Goal: Task Accomplishment & Management: Use online tool/utility

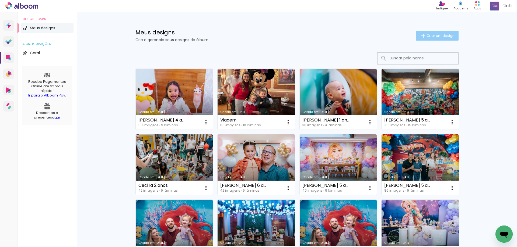
click at [427, 34] on span "Criar um design" at bounding box center [440, 35] width 28 height 3
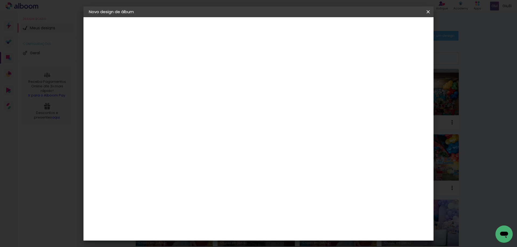
click at [177, 72] on input at bounding box center [177, 72] width 0 height 8
type input "[PERSON_NAME] 6 anos"
type paper-input "[PERSON_NAME] 6 anos"
click at [0, 0] on slot "Avançar" at bounding box center [0, 0] width 0 height 0
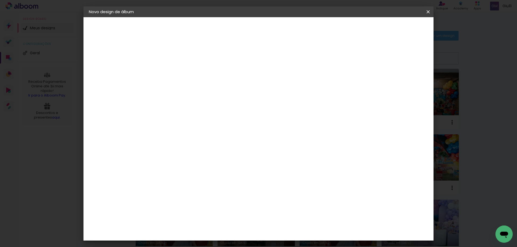
click at [187, 204] on div "Go image" at bounding box center [179, 208] width 13 height 9
click at [0, 0] on slot "Avançar" at bounding box center [0, 0] width 0 height 0
click at [198, 90] on input "text" at bounding box center [187, 94] width 21 height 8
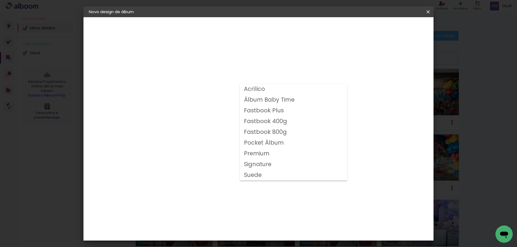
click at [0, 0] on slot "Fastbook 800g" at bounding box center [0, 0] width 0 height 0
type input "Fastbook 800g"
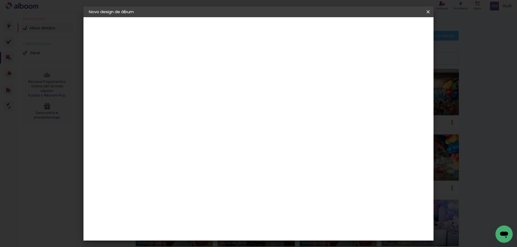
scroll to position [92, 0]
click at [213, 142] on span "20 × 20" at bounding box center [200, 150] width 25 height 17
click at [0, 0] on slot "Avançar" at bounding box center [0, 0] width 0 height 0
type input "3"
type paper-input "3"
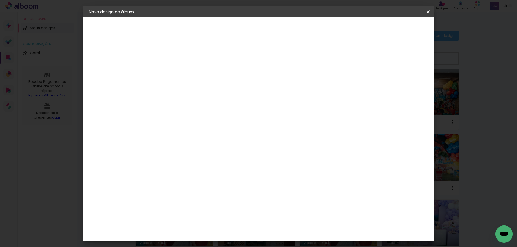
click at [180, 56] on input "3" at bounding box center [172, 58] width 19 height 7
type input "4"
type paper-input "4"
click at [180, 56] on input "4" at bounding box center [172, 58] width 19 height 7
click at [394, 30] on span "Iniciar design" at bounding box center [382, 29] width 24 height 4
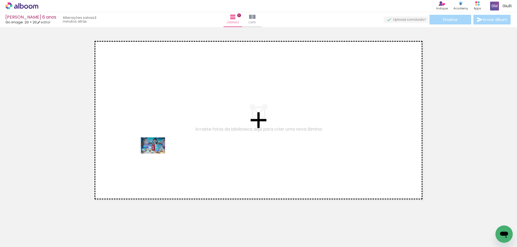
drag, startPoint x: 152, startPoint y: 235, endPoint x: 157, endPoint y: 153, distance: 82.5
click at [157, 153] on quentale-workspace at bounding box center [258, 123] width 517 height 247
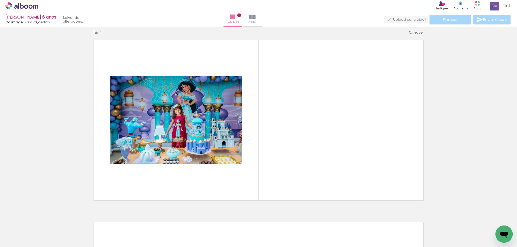
scroll to position [7, 0]
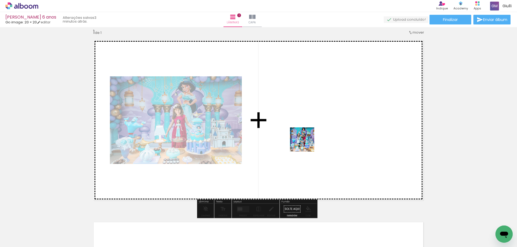
drag, startPoint x: 181, startPoint y: 235, endPoint x: 312, endPoint y: 128, distance: 169.1
click at [312, 128] on quentale-workspace at bounding box center [258, 123] width 517 height 247
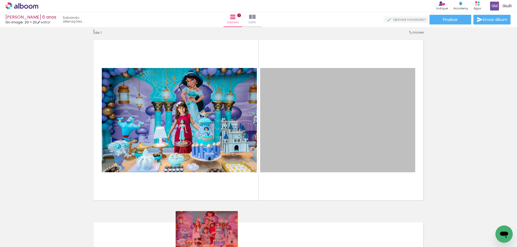
drag, startPoint x: 351, startPoint y: 144, endPoint x: 205, endPoint y: 232, distance: 170.8
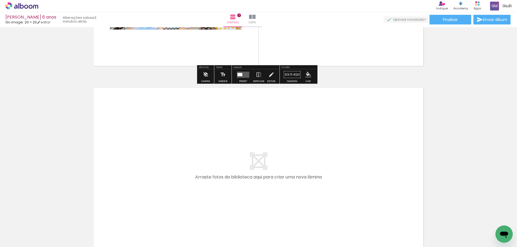
scroll to position [168, 0]
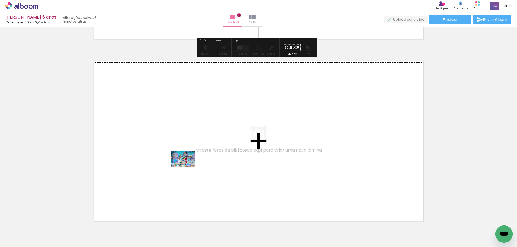
drag, startPoint x: 201, startPoint y: 230, endPoint x: 187, endPoint y: 167, distance: 64.4
click at [187, 167] on quentale-workspace at bounding box center [258, 123] width 517 height 247
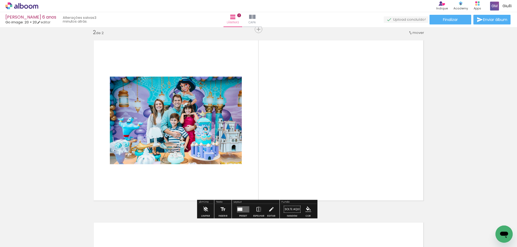
scroll to position [189, 0]
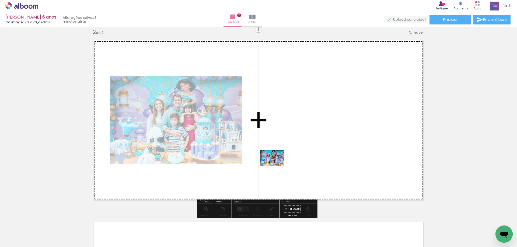
drag, startPoint x: 183, startPoint y: 231, endPoint x: 284, endPoint y: 144, distance: 133.8
click at [284, 144] on quentale-workspace at bounding box center [258, 123] width 517 height 247
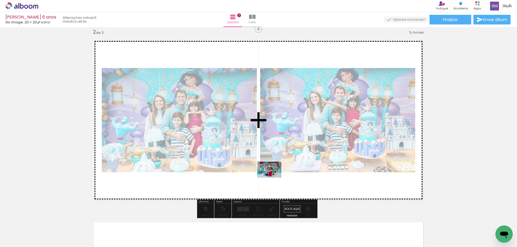
drag, startPoint x: 332, startPoint y: 231, endPoint x: 272, endPoint y: 177, distance: 80.6
click at [272, 177] on quentale-workspace at bounding box center [258, 123] width 517 height 247
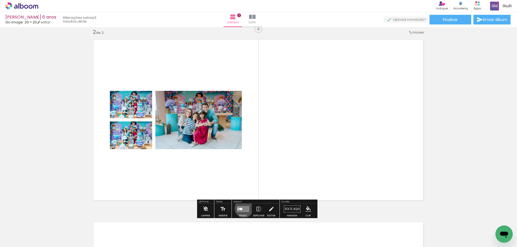
click at [242, 209] on quentale-layouter at bounding box center [243, 209] width 12 height 6
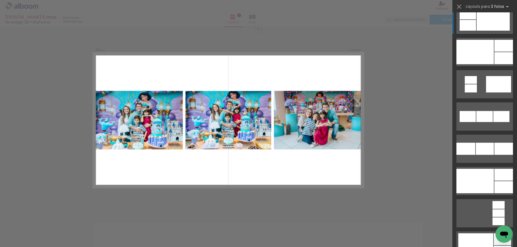
scroll to position [619, 0]
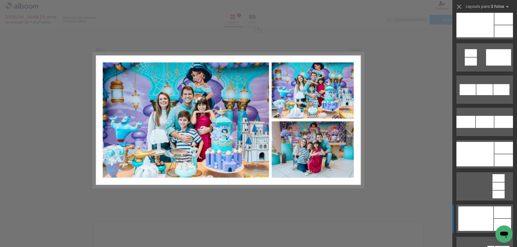
click at [483, 220] on div at bounding box center [475, 219] width 35 height 24
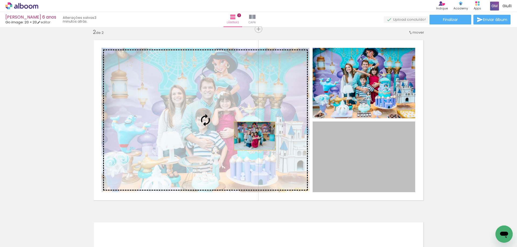
drag, startPoint x: 384, startPoint y: 168, endPoint x: 250, endPoint y: 135, distance: 138.2
click at [0, 0] on slot at bounding box center [0, 0] width 0 height 0
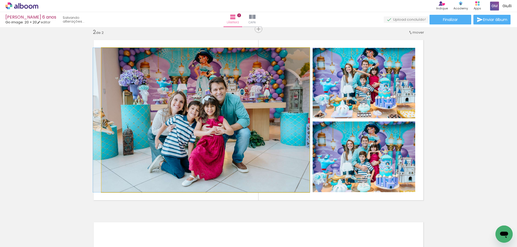
drag, startPoint x: 260, startPoint y: 144, endPoint x: 256, endPoint y: 141, distance: 4.7
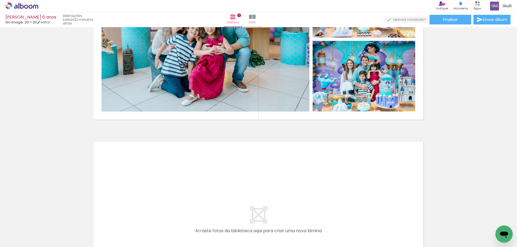
scroll to position [324, 0]
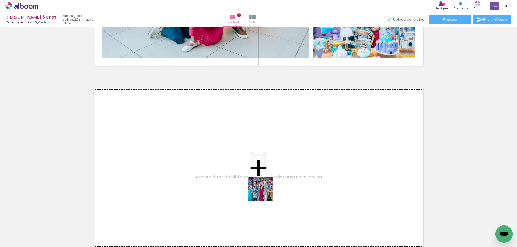
drag, startPoint x: 264, startPoint y: 193, endPoint x: 249, endPoint y: 159, distance: 37.0
click at [249, 159] on quentale-workspace at bounding box center [258, 123] width 517 height 247
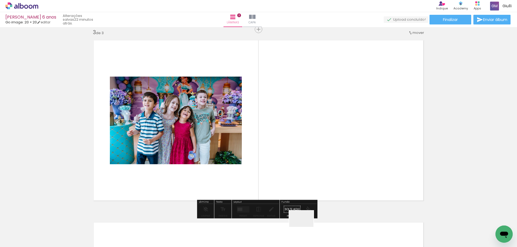
scroll to position [372, 0]
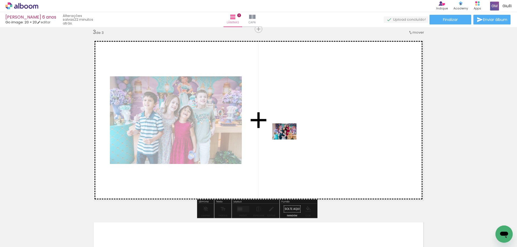
drag, startPoint x: 305, startPoint y: 227, endPoint x: 288, endPoint y: 139, distance: 89.4
click at [288, 139] on quentale-workspace at bounding box center [258, 123] width 517 height 247
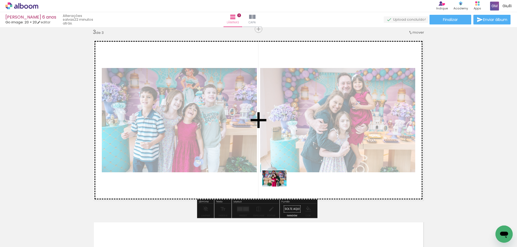
drag, startPoint x: 367, startPoint y: 233, endPoint x: 278, endPoint y: 187, distance: 100.3
click at [278, 187] on quentale-workspace at bounding box center [258, 123] width 517 height 247
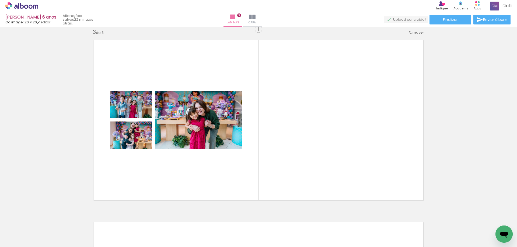
scroll to position [0, 312]
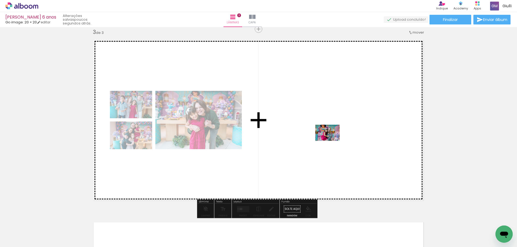
drag, startPoint x: 76, startPoint y: 232, endPoint x: 331, endPoint y: 141, distance: 271.2
click at [331, 141] on quentale-workspace at bounding box center [258, 123] width 517 height 247
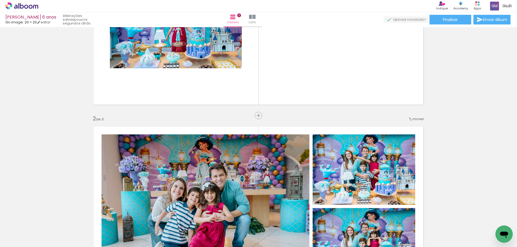
scroll to position [49, 0]
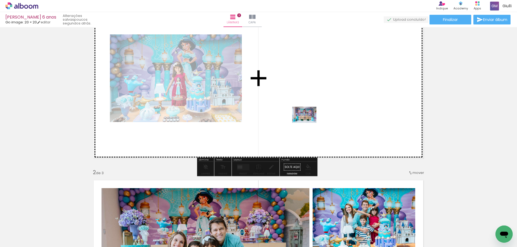
drag, startPoint x: 93, startPoint y: 214, endPoint x: 319, endPoint y: 85, distance: 260.6
click at [319, 85] on quentale-workspace at bounding box center [258, 123] width 517 height 247
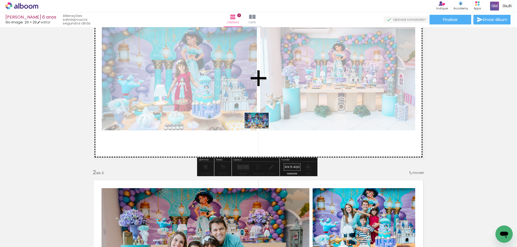
drag, startPoint x: 88, startPoint y: 235, endPoint x: 261, endPoint y: 129, distance: 202.3
click at [261, 129] on quentale-workspace at bounding box center [258, 123] width 517 height 247
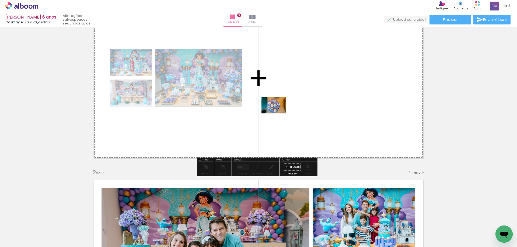
drag, startPoint x: 114, startPoint y: 233, endPoint x: 277, endPoint y: 114, distance: 202.4
click at [277, 114] on quentale-workspace at bounding box center [258, 123] width 517 height 247
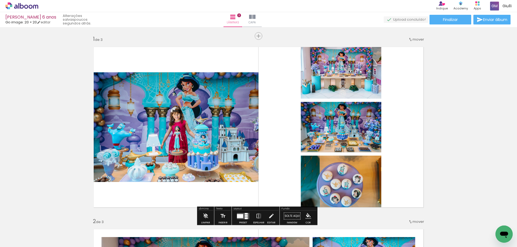
scroll to position [27, 0]
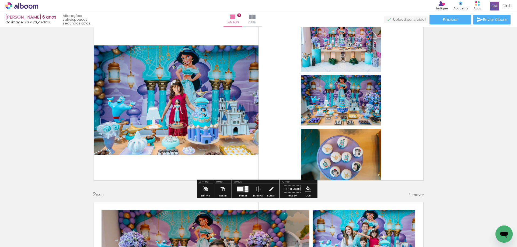
click at [245, 187] on div at bounding box center [246, 187] width 3 height 2
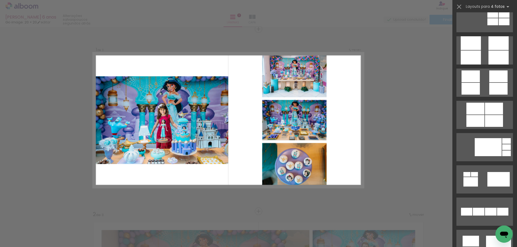
scroll to position [2492, 0]
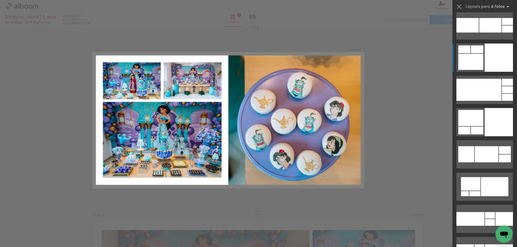
click at [505, 59] on div at bounding box center [498, 58] width 28 height 28
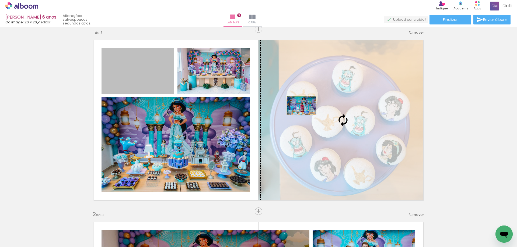
drag, startPoint x: 156, startPoint y: 83, endPoint x: 299, endPoint y: 106, distance: 145.3
click at [0, 0] on slot at bounding box center [0, 0] width 0 height 0
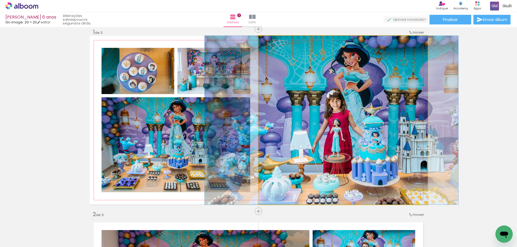
drag, startPoint x: 356, startPoint y: 154, endPoint x: 344, endPoint y: 147, distance: 13.4
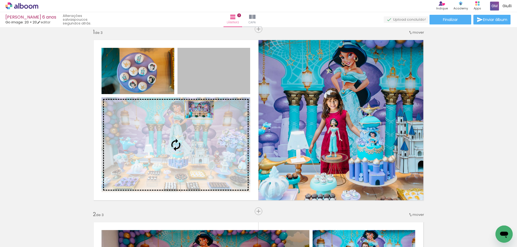
drag, startPoint x: 208, startPoint y: 95, endPoint x: 188, endPoint y: 125, distance: 35.6
click at [0, 0] on slot at bounding box center [0, 0] width 0 height 0
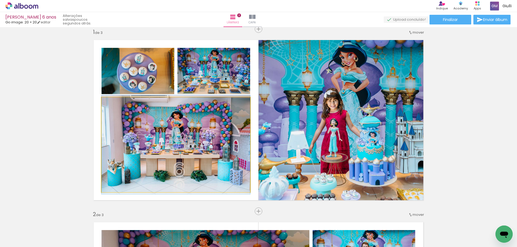
drag, startPoint x: 217, startPoint y: 156, endPoint x: 212, endPoint y: 156, distance: 4.6
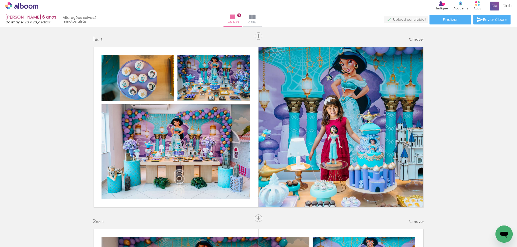
scroll to position [5, 0]
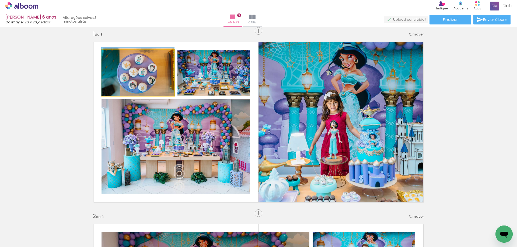
drag, startPoint x: 152, startPoint y: 79, endPoint x: 151, endPoint y: 73, distance: 5.4
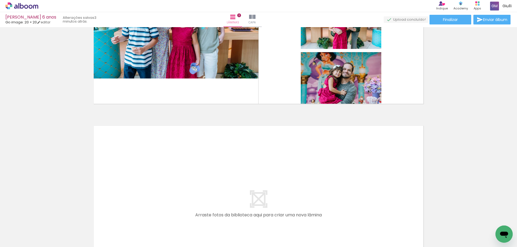
scroll to position [495, 0]
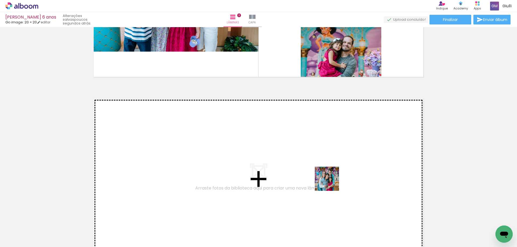
drag, startPoint x: 362, startPoint y: 230, endPoint x: 381, endPoint y: 219, distance: 22.0
click at [314, 170] on quentale-workspace at bounding box center [258, 123] width 517 height 247
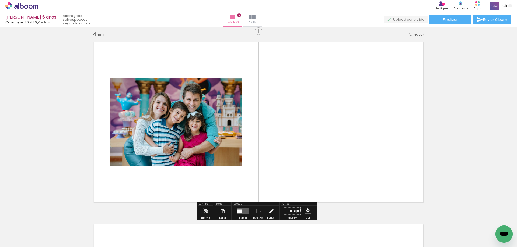
scroll to position [554, 0]
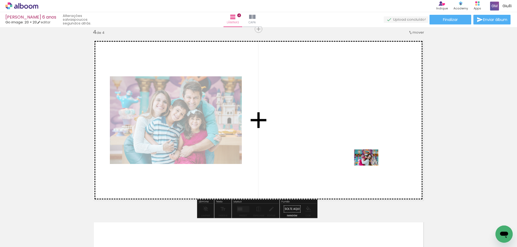
drag, startPoint x: 422, startPoint y: 234, endPoint x: 364, endPoint y: 157, distance: 95.9
click at [364, 157] on quentale-workspace at bounding box center [258, 123] width 517 height 247
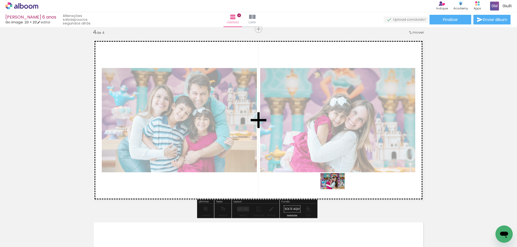
drag, startPoint x: 449, startPoint y: 236, endPoint x: 336, endPoint y: 189, distance: 121.9
click at [336, 189] on quentale-workspace at bounding box center [258, 123] width 517 height 247
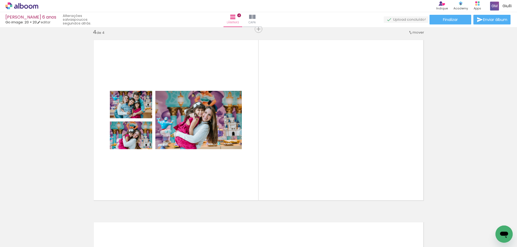
scroll to position [0, 329]
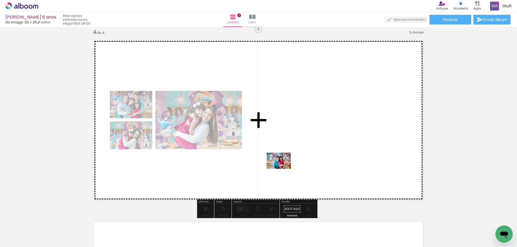
drag, startPoint x: 278, startPoint y: 230, endPoint x: 284, endPoint y: 165, distance: 64.9
click at [284, 165] on quentale-workspace at bounding box center [258, 123] width 517 height 247
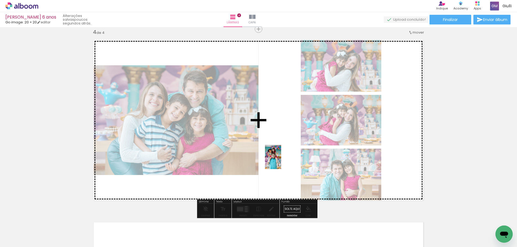
drag, startPoint x: 237, startPoint y: 239, endPoint x: 281, endPoint y: 160, distance: 90.4
click at [281, 160] on quentale-workspace at bounding box center [258, 123] width 517 height 247
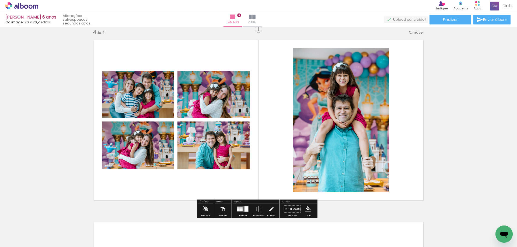
click at [241, 209] on div at bounding box center [241, 208] width 2 height 1
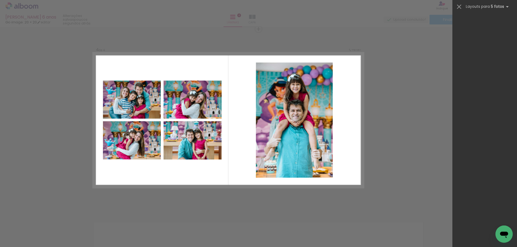
scroll to position [5048, 0]
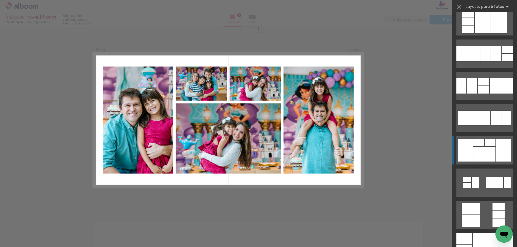
click at [475, 147] on div at bounding box center [484, 154] width 22 height 15
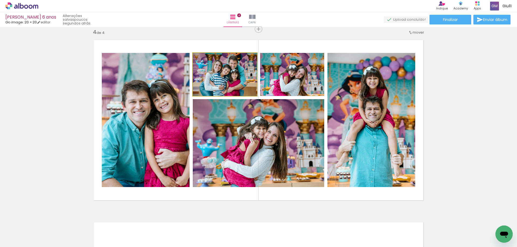
drag, startPoint x: 234, startPoint y: 79, endPoint x: 253, endPoint y: 128, distance: 52.1
click at [0, 0] on slot at bounding box center [0, 0] width 0 height 0
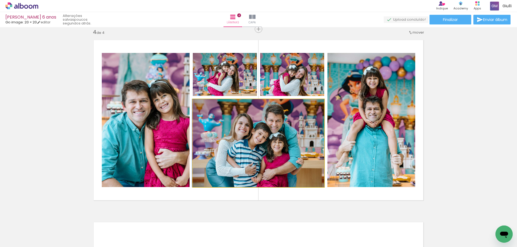
drag, startPoint x: 279, startPoint y: 153, endPoint x: 271, endPoint y: 149, distance: 8.7
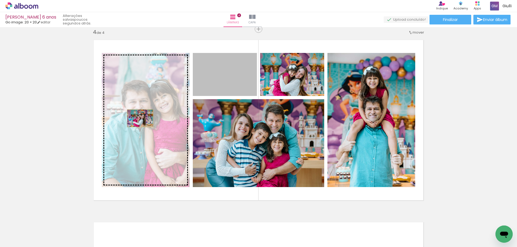
drag, startPoint x: 234, startPoint y: 82, endPoint x: 138, endPoint y: 118, distance: 103.1
click at [0, 0] on slot at bounding box center [0, 0] width 0 height 0
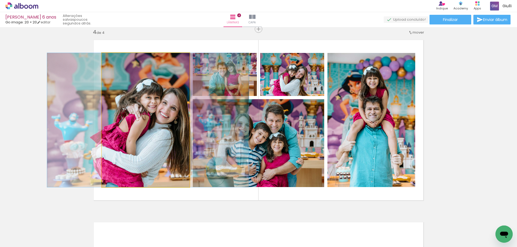
drag, startPoint x: 142, startPoint y: 157, endPoint x: 143, endPoint y: 153, distance: 4.1
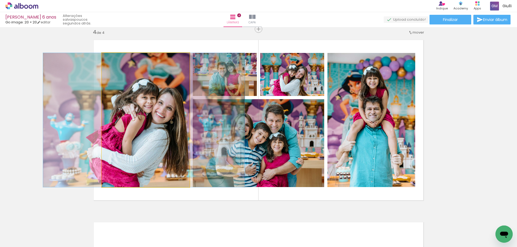
drag, startPoint x: 148, startPoint y: 160, endPoint x: 145, endPoint y: 159, distance: 3.6
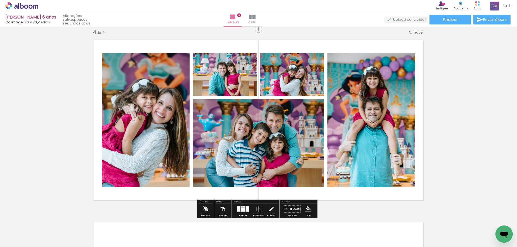
click at [237, 209] on div at bounding box center [238, 208] width 3 height 5
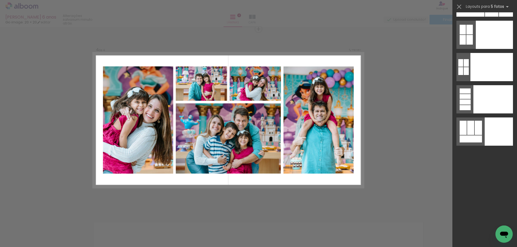
scroll to position [14225, 0]
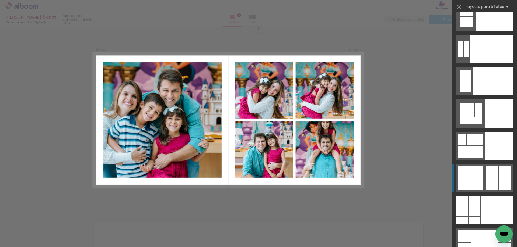
click at [498, 182] on div at bounding box center [504, 184] width 12 height 12
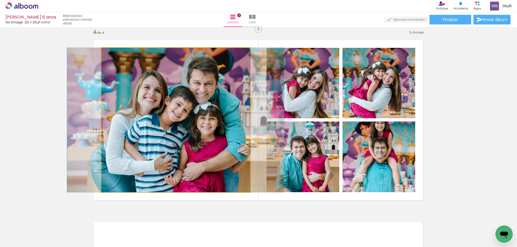
drag, startPoint x: 175, startPoint y: 173, endPoint x: 192, endPoint y: 168, distance: 17.6
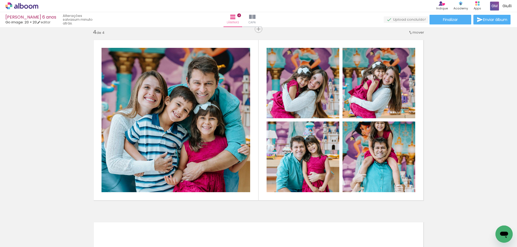
scroll to position [581, 0]
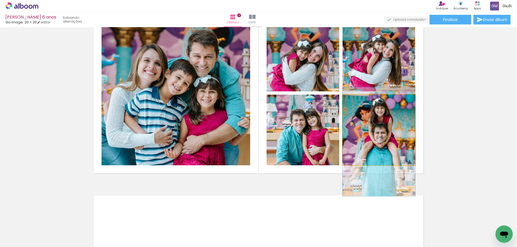
drag, startPoint x: 379, startPoint y: 132, endPoint x: 380, endPoint y: 143, distance: 11.9
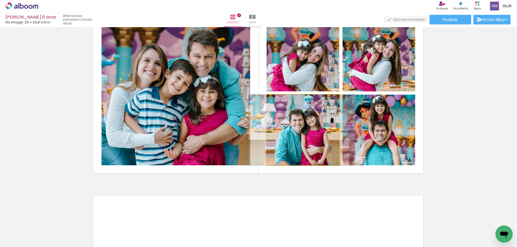
drag, startPoint x: 312, startPoint y: 145, endPoint x: 311, endPoint y: 138, distance: 7.7
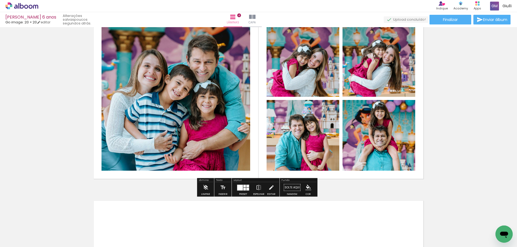
scroll to position [603, 0]
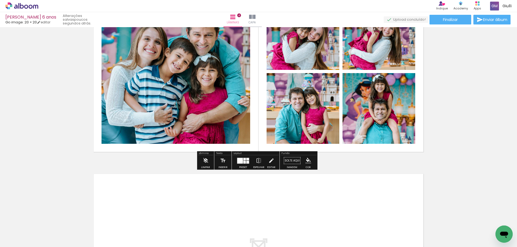
click at [243, 161] on div at bounding box center [244, 162] width 2 height 3
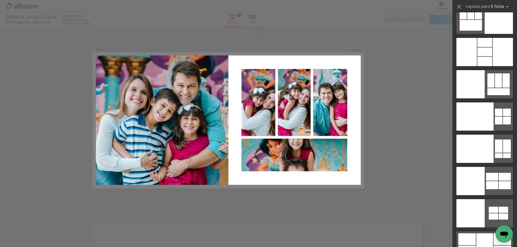
scroll to position [14695, 0]
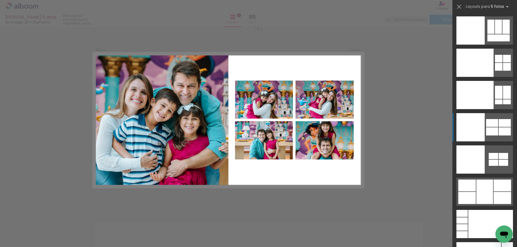
click at [499, 128] on div at bounding box center [504, 132] width 12 height 8
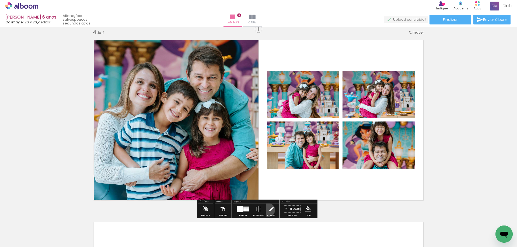
click at [268, 210] on iron-icon at bounding box center [271, 209] width 6 height 11
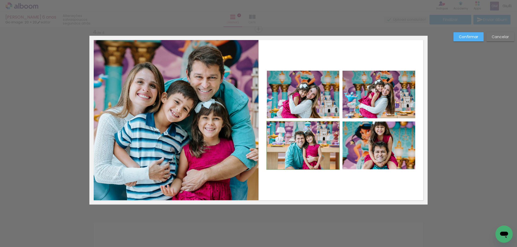
click at [309, 146] on quentale-photo at bounding box center [303, 146] width 72 height 48
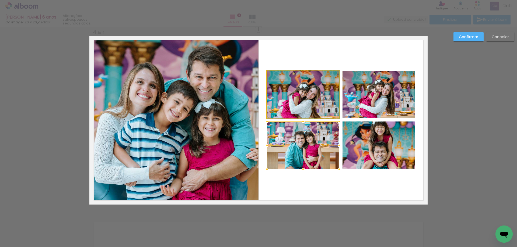
click at [305, 101] on quentale-photo at bounding box center [303, 95] width 72 height 48
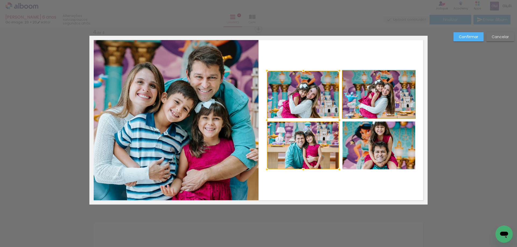
click at [363, 101] on quentale-photo at bounding box center [378, 95] width 73 height 48
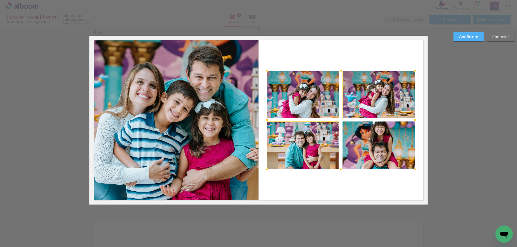
click at [370, 149] on div at bounding box center [341, 120] width 148 height 99
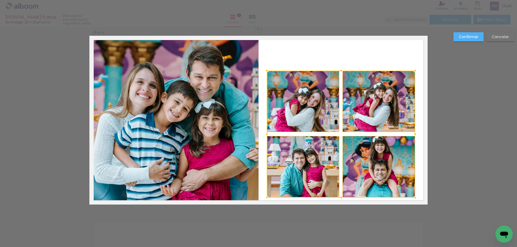
drag, startPoint x: 339, startPoint y: 171, endPoint x: 341, endPoint y: 199, distance: 28.3
click at [341, 199] on div at bounding box center [341, 197] width 11 height 11
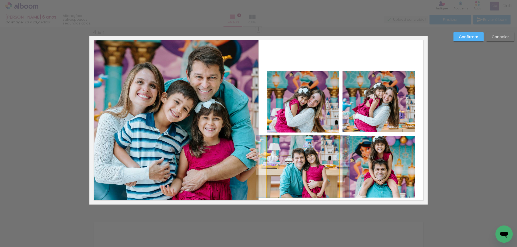
click at [312, 167] on quentale-photo at bounding box center [303, 167] width 72 height 62
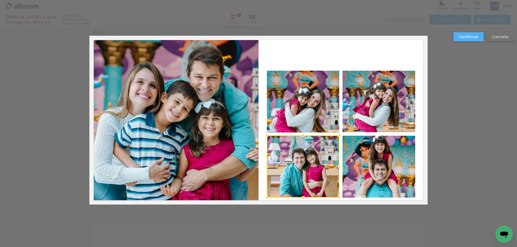
click at [314, 108] on quentale-photo at bounding box center [303, 102] width 72 height 62
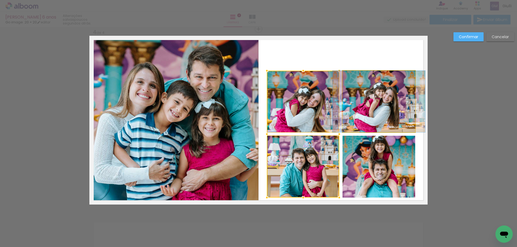
click at [373, 105] on quentale-photo at bounding box center [378, 102] width 73 height 62
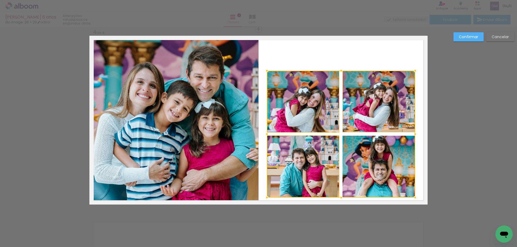
click at [371, 173] on div at bounding box center [341, 134] width 148 height 127
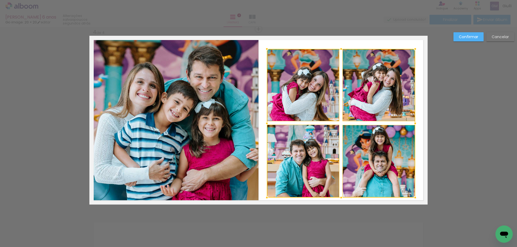
drag, startPoint x: 339, startPoint y: 70, endPoint x: 340, endPoint y: 48, distance: 21.8
click at [340, 48] on div at bounding box center [341, 49] width 11 height 11
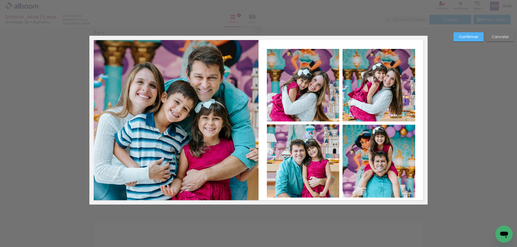
click at [318, 84] on quentale-photo at bounding box center [303, 85] width 72 height 73
click at [301, 155] on quentale-photo at bounding box center [303, 161] width 72 height 73
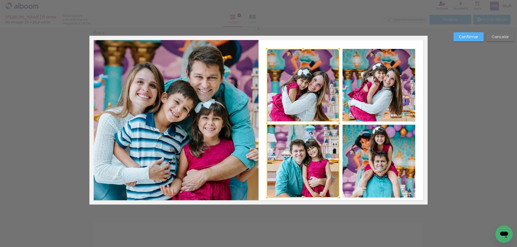
click at [358, 164] on quentale-photo at bounding box center [378, 161] width 73 height 73
click at [366, 105] on div at bounding box center [341, 123] width 148 height 149
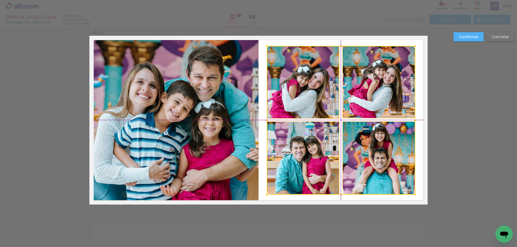
drag, startPoint x: 339, startPoint y: 136, endPoint x: 339, endPoint y: 132, distance: 3.5
click at [339, 132] on div at bounding box center [341, 120] width 148 height 149
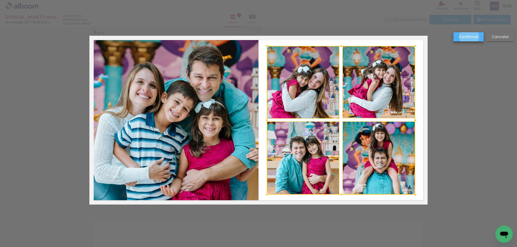
click at [0, 0] on slot "Confirmar" at bounding box center [0, 0] width 0 height 0
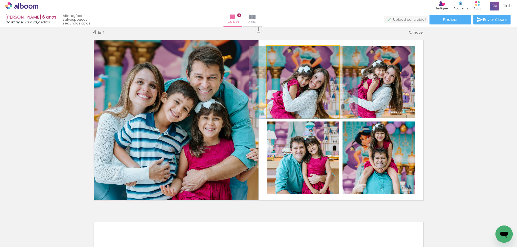
drag, startPoint x: 288, startPoint y: 103, endPoint x: 289, endPoint y: 97, distance: 5.9
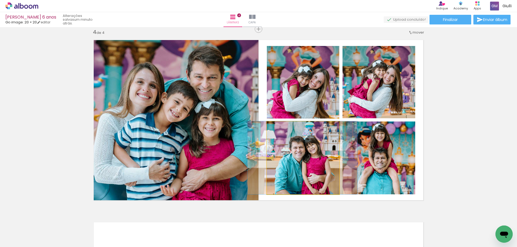
drag, startPoint x: 306, startPoint y: 164, endPoint x: 305, endPoint y: 159, distance: 5.4
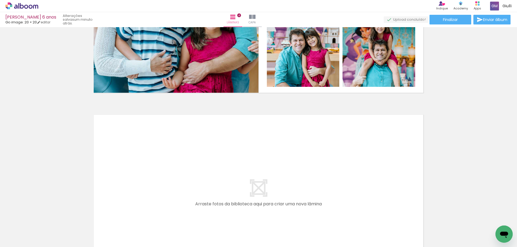
scroll to position [716, 0]
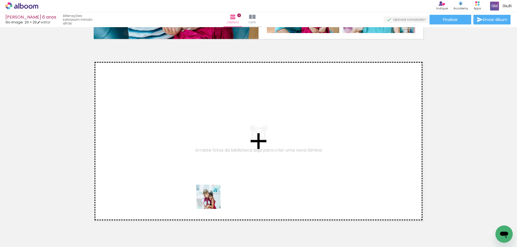
drag, startPoint x: 209, startPoint y: 234, endPoint x: 216, endPoint y: 163, distance: 72.2
click at [216, 163] on quentale-workspace at bounding box center [258, 123] width 517 height 247
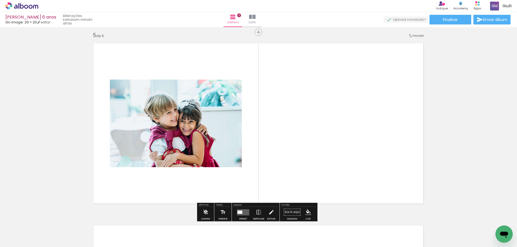
scroll to position [737, 0]
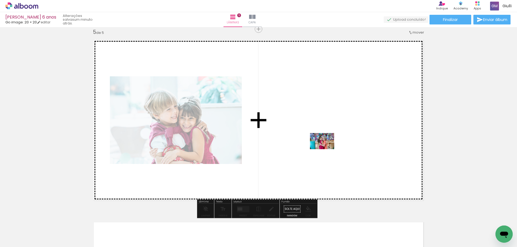
drag, startPoint x: 365, startPoint y: 231, endPoint x: 325, endPoint y: 146, distance: 94.5
click at [325, 146] on quentale-workspace at bounding box center [258, 123] width 517 height 247
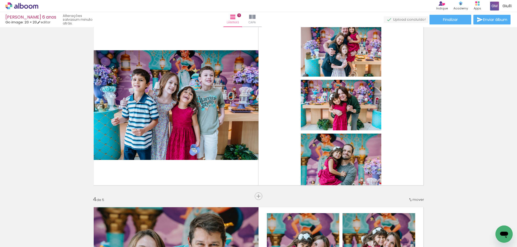
scroll to position [360, 0]
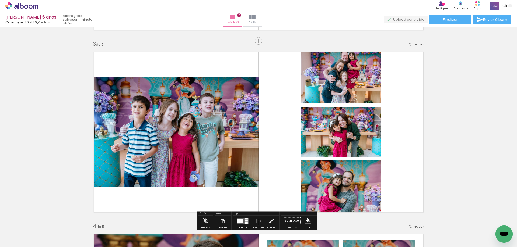
scroll to position [0, 504]
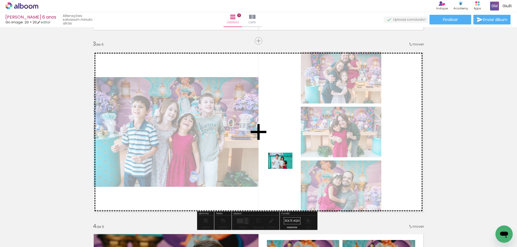
drag, startPoint x: 309, startPoint y: 234, endPoint x: 284, endPoint y: 169, distance: 69.8
click at [284, 169] on quentale-workspace at bounding box center [258, 123] width 517 height 247
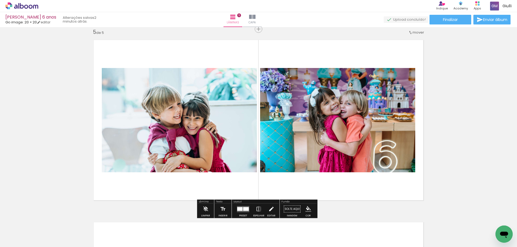
scroll to position [710, 0]
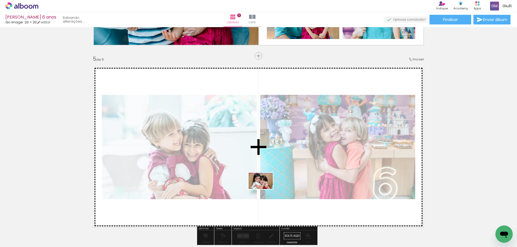
drag, startPoint x: 336, startPoint y: 231, endPoint x: 265, endPoint y: 189, distance: 83.4
click at [265, 189] on quentale-workspace at bounding box center [258, 123] width 517 height 247
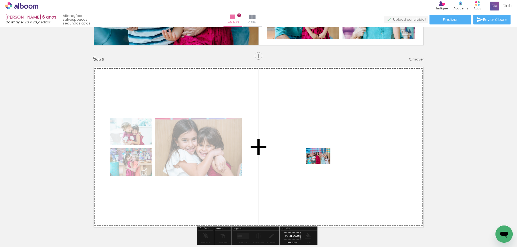
drag, startPoint x: 371, startPoint y: 232, endPoint x: 322, endPoint y: 164, distance: 84.2
click at [322, 163] on quentale-workspace at bounding box center [258, 123] width 517 height 247
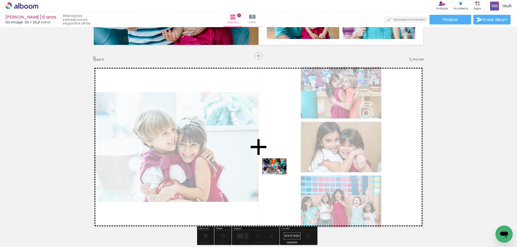
drag, startPoint x: 397, startPoint y: 233, endPoint x: 278, endPoint y: 173, distance: 133.1
click at [278, 173] on quentale-workspace at bounding box center [258, 123] width 517 height 247
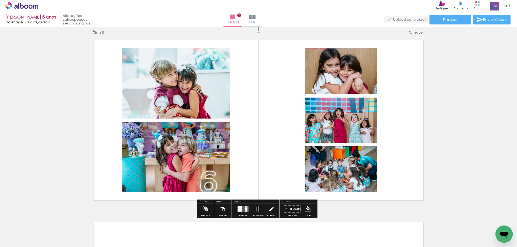
scroll to position [0, 587]
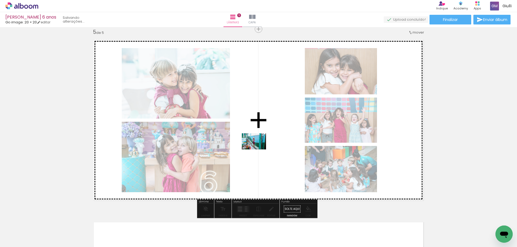
drag, startPoint x: 210, startPoint y: 202, endPoint x: 258, endPoint y: 146, distance: 73.9
click at [258, 146] on quentale-workspace at bounding box center [258, 123] width 517 height 247
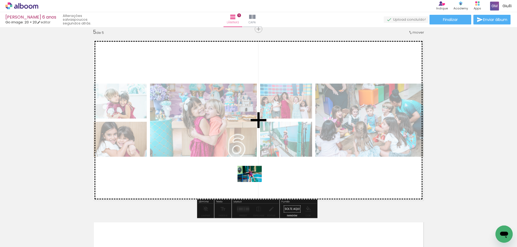
drag, startPoint x: 189, startPoint y: 232, endPoint x: 254, endPoint y: 182, distance: 81.1
click at [254, 182] on quentale-workspace at bounding box center [258, 123] width 517 height 247
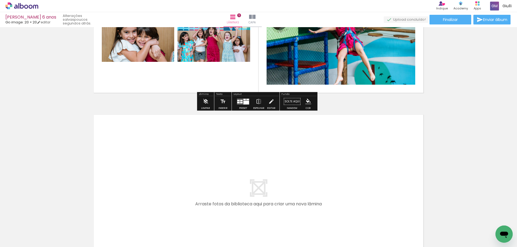
scroll to position [871, 0]
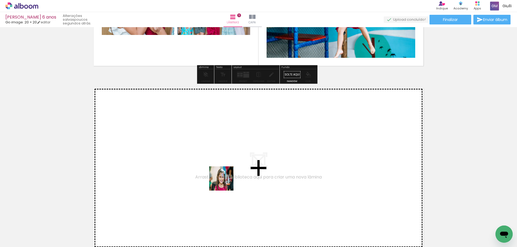
drag, startPoint x: 257, startPoint y: 225, endPoint x: 225, endPoint y: 183, distance: 52.9
click at [225, 183] on quentale-workspace at bounding box center [258, 123] width 517 height 247
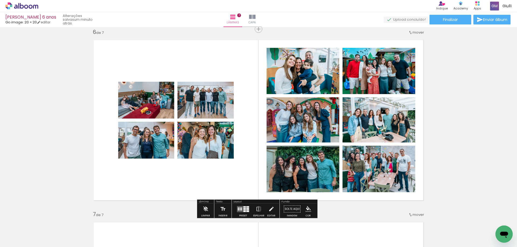
scroll to position [0, 1368]
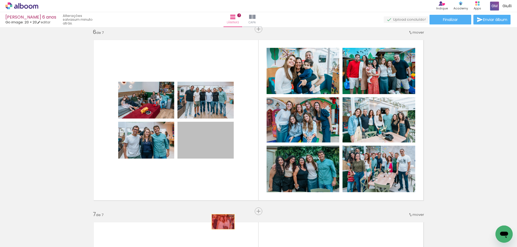
drag, startPoint x: 218, startPoint y: 150, endPoint x: 221, endPoint y: 222, distance: 71.9
click at [221, 222] on quentale-workspace at bounding box center [258, 123] width 517 height 247
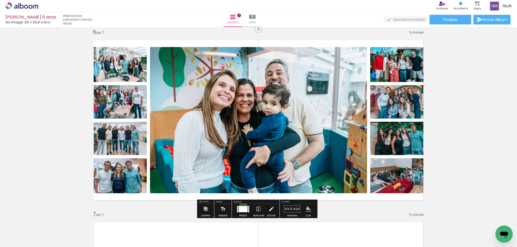
click at [242, 206] on div at bounding box center [243, 209] width 9 height 6
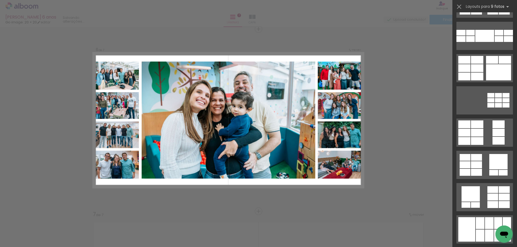
scroll to position [0, 0]
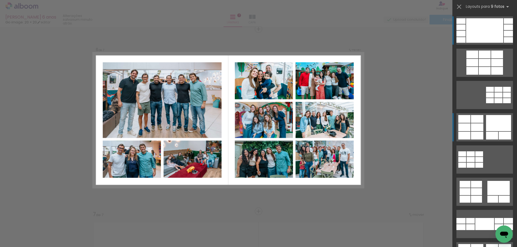
click at [466, 131] on quentale-layouter at bounding box center [484, 127] width 57 height 28
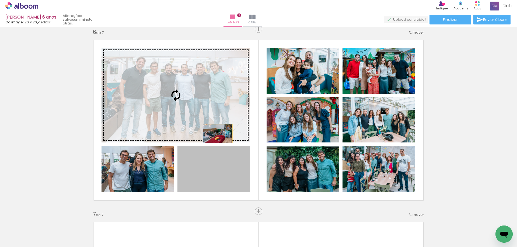
drag, startPoint x: 222, startPoint y: 178, endPoint x: 208, endPoint y: 104, distance: 75.2
click at [0, 0] on slot at bounding box center [0, 0] width 0 height 0
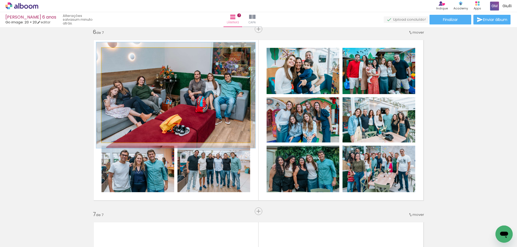
type paper-slider "107"
click at [115, 51] on div at bounding box center [115, 53] width 5 height 5
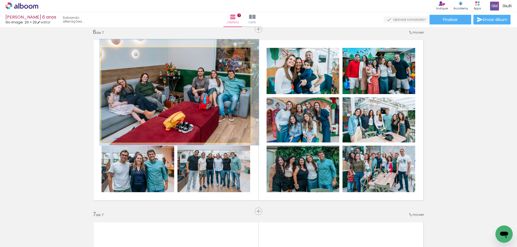
drag, startPoint x: 174, startPoint y: 111, endPoint x: 178, endPoint y: 108, distance: 4.6
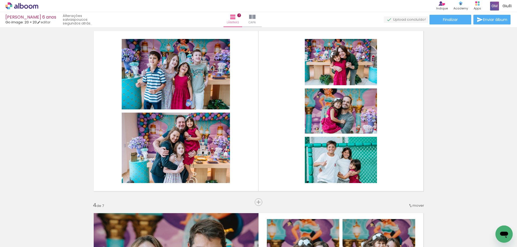
scroll to position [354, 0]
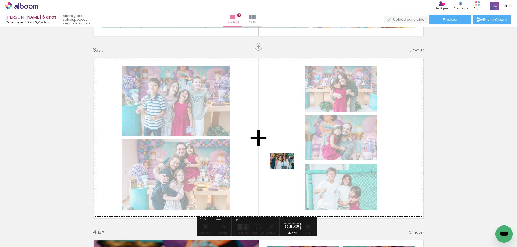
drag, startPoint x: 346, startPoint y: 230, endPoint x: 285, endPoint y: 167, distance: 87.9
click at [285, 167] on quentale-workspace at bounding box center [258, 123] width 517 height 247
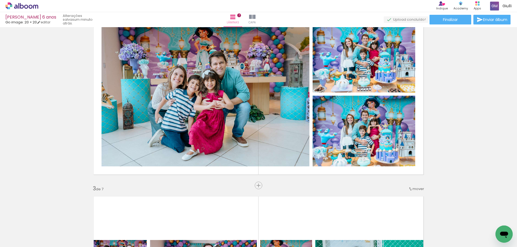
scroll to position [188, 0]
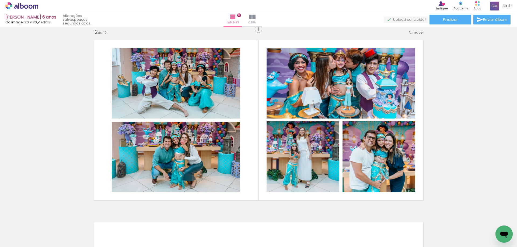
scroll to position [0, 1368]
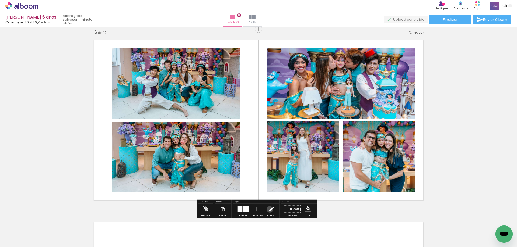
click at [268, 210] on iron-icon at bounding box center [271, 209] width 6 height 11
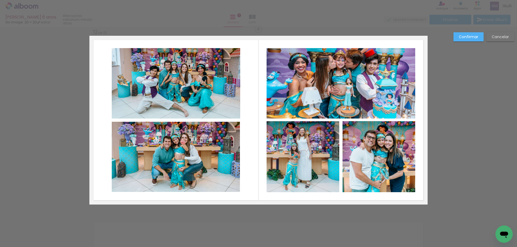
click at [320, 151] on quentale-photo at bounding box center [302, 156] width 73 height 71
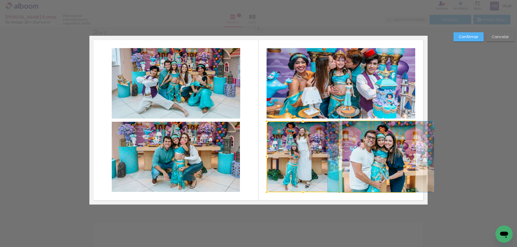
click at [359, 152] on quentale-photo at bounding box center [378, 156] width 73 height 71
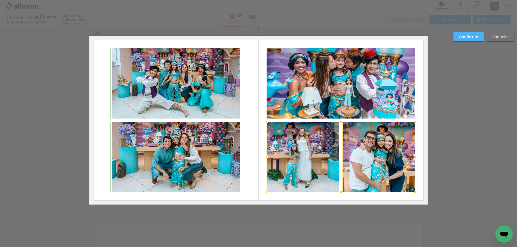
click at [339, 122] on div at bounding box center [340, 122] width 11 height 11
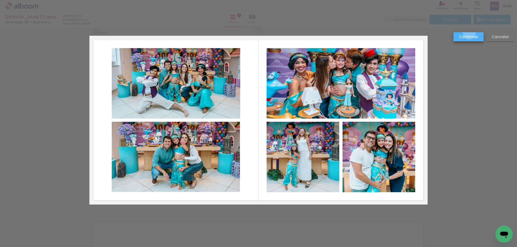
click at [469, 33] on paper-button "Confirmar" at bounding box center [468, 36] width 30 height 9
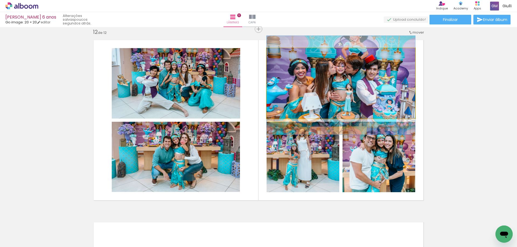
drag, startPoint x: 358, startPoint y: 88, endPoint x: 357, endPoint y: 94, distance: 5.4
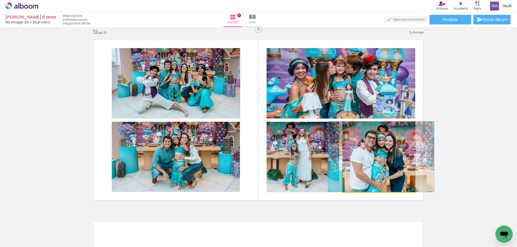
drag, startPoint x: 378, startPoint y: 175, endPoint x: 378, endPoint y: 171, distance: 4.3
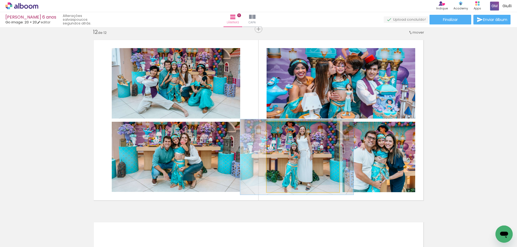
type paper-slider "107"
click at [278, 126] on div at bounding box center [280, 127] width 5 height 5
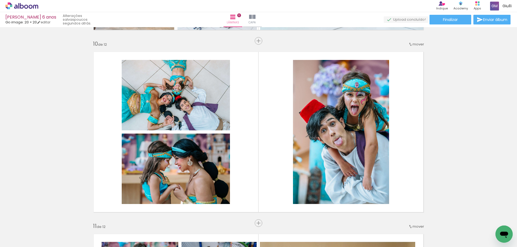
scroll to position [1664, 0]
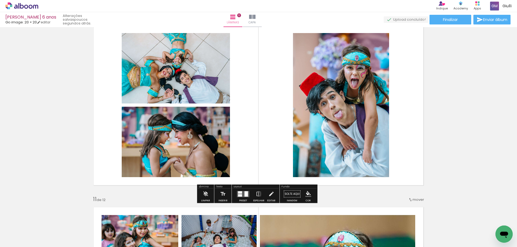
click at [242, 193] on quentale-layouter at bounding box center [243, 194] width 12 height 6
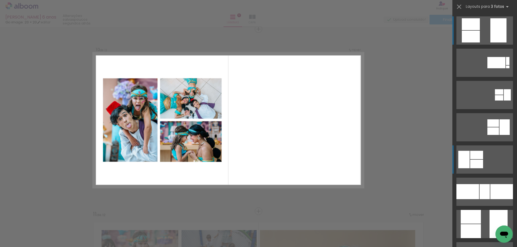
scroll to position [161, 0]
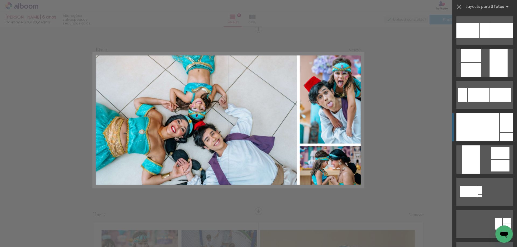
click at [489, 133] on div at bounding box center [477, 127] width 43 height 28
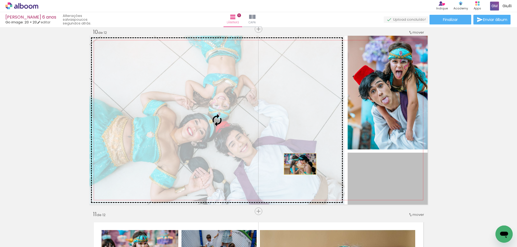
drag, startPoint x: 399, startPoint y: 190, endPoint x: 298, endPoint y: 164, distance: 104.8
click at [0, 0] on slot at bounding box center [0, 0] width 0 height 0
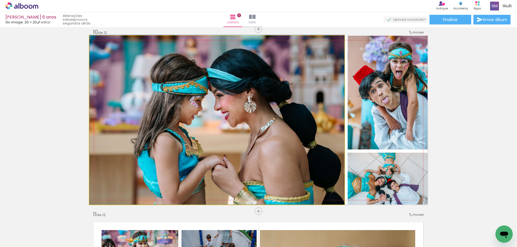
drag, startPoint x: 259, startPoint y: 186, endPoint x: 250, endPoint y: 181, distance: 10.0
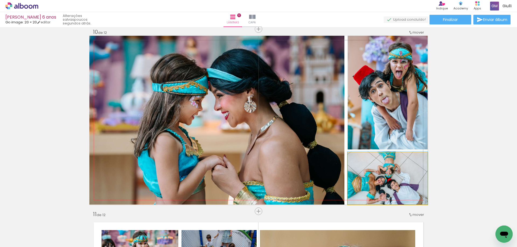
drag, startPoint x: 388, startPoint y: 186, endPoint x: 385, endPoint y: 181, distance: 6.1
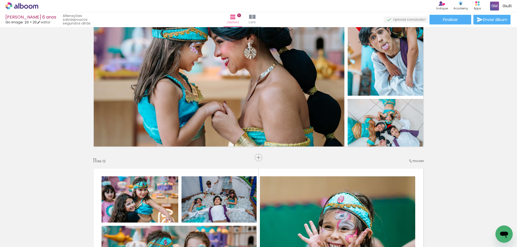
scroll to position [1649, 0]
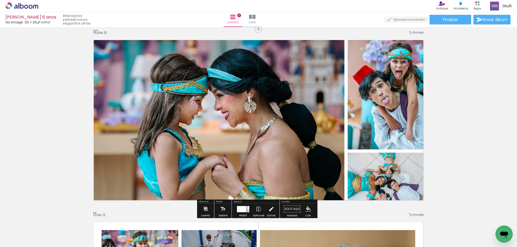
click at [268, 209] on iron-icon at bounding box center [271, 209] width 6 height 11
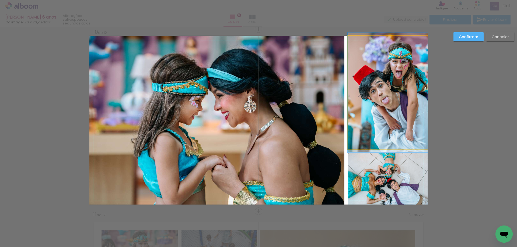
click at [376, 131] on quentale-photo at bounding box center [387, 93] width 80 height 114
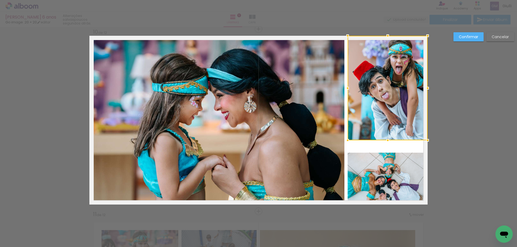
drag, startPoint x: 386, startPoint y: 147, endPoint x: 384, endPoint y: 138, distance: 9.2
click at [384, 138] on div at bounding box center [387, 140] width 11 height 11
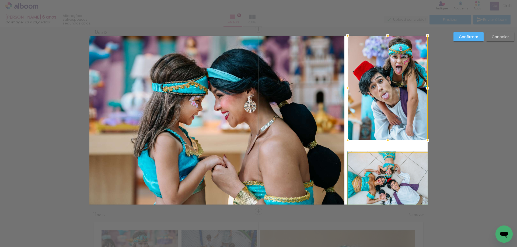
click at [387, 177] on quentale-photo at bounding box center [387, 179] width 80 height 52
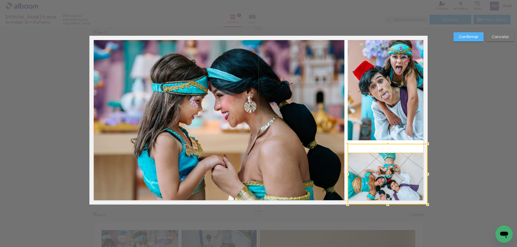
drag, startPoint x: 386, startPoint y: 153, endPoint x: 385, endPoint y: 144, distance: 8.9
click at [385, 144] on div at bounding box center [387, 144] width 11 height 11
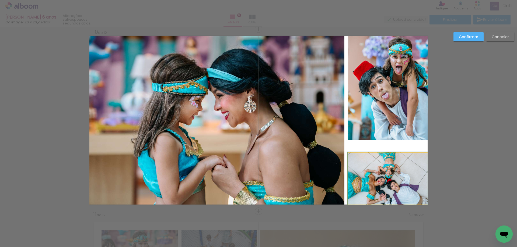
click at [386, 167] on quentale-photo at bounding box center [387, 179] width 80 height 52
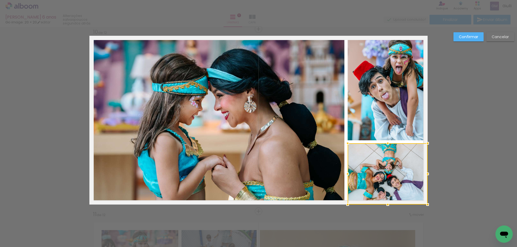
drag, startPoint x: 386, startPoint y: 154, endPoint x: 385, endPoint y: 144, distance: 9.5
click at [385, 144] on div at bounding box center [387, 143] width 11 height 11
click at [0, 0] on slot "Confirmar" at bounding box center [0, 0] width 0 height 0
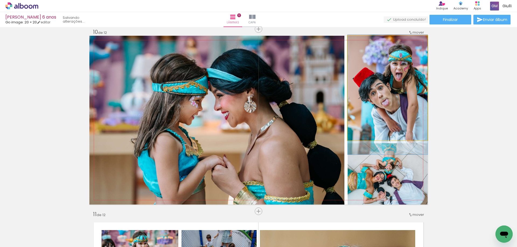
drag, startPoint x: 401, startPoint y: 97, endPoint x: 391, endPoint y: 102, distance: 11.2
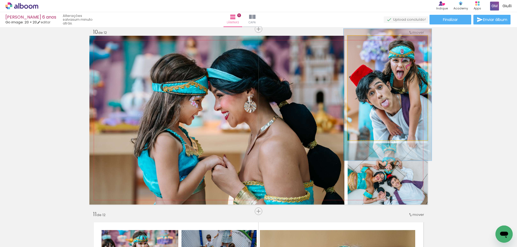
type paper-slider "110"
click at [360, 41] on div at bounding box center [362, 41] width 5 height 5
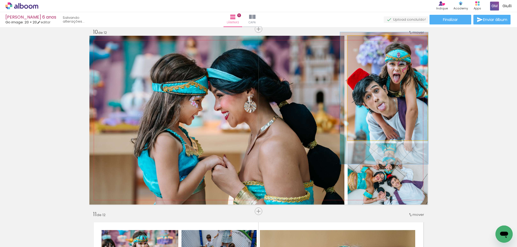
drag, startPoint x: 396, startPoint y: 82, endPoint x: 393, endPoint y: 84, distance: 3.7
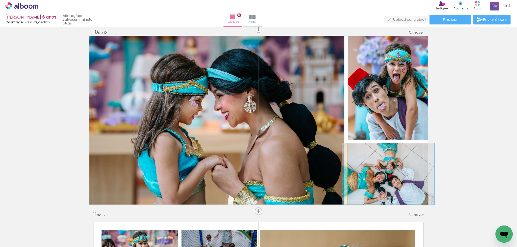
drag, startPoint x: 396, startPoint y: 185, endPoint x: 396, endPoint y: 182, distance: 3.3
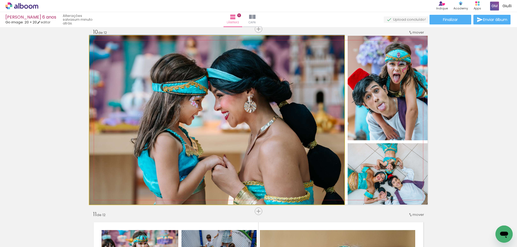
drag, startPoint x: 290, startPoint y: 137, endPoint x: 286, endPoint y: 135, distance: 4.5
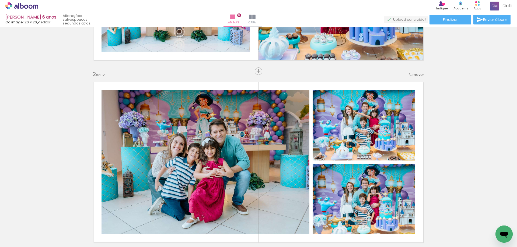
scroll to position [0, 0]
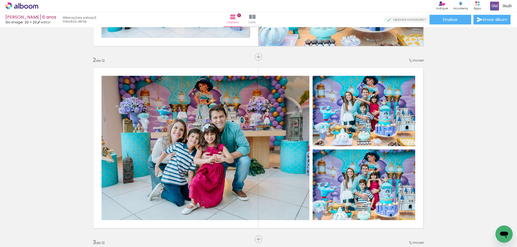
scroll to position [188, 0]
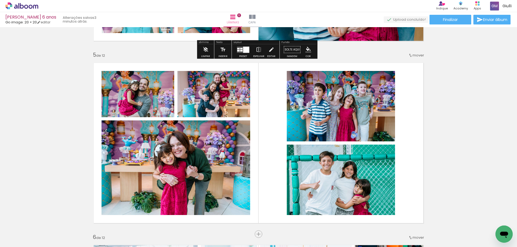
scroll to position [741, 0]
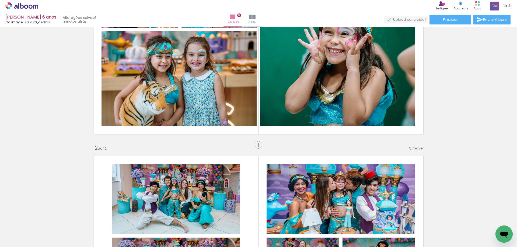
scroll to position [1818, 0]
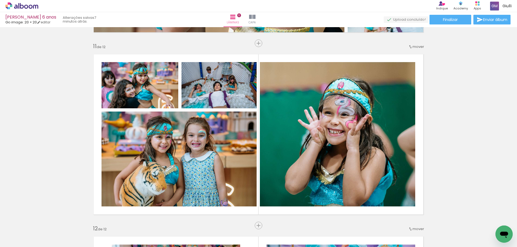
scroll to position [0, 1368]
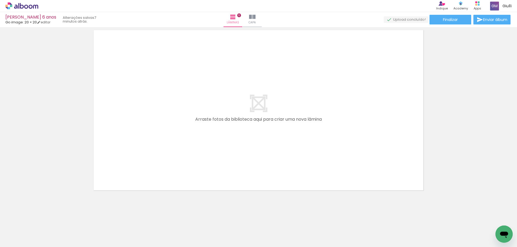
scroll to position [0, 1368]
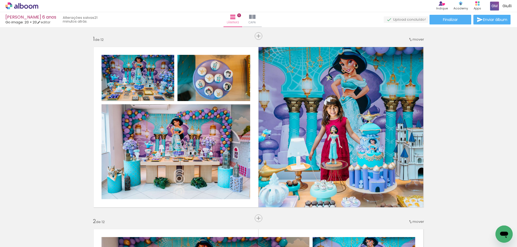
scroll to position [0, 1368]
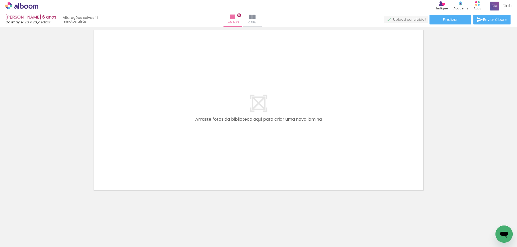
scroll to position [0, 1368]
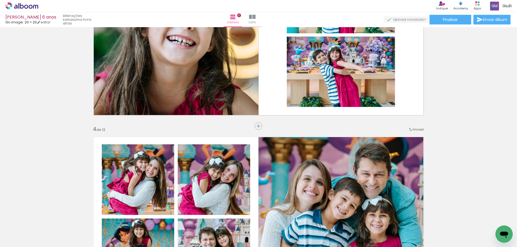
scroll to position [484, 0]
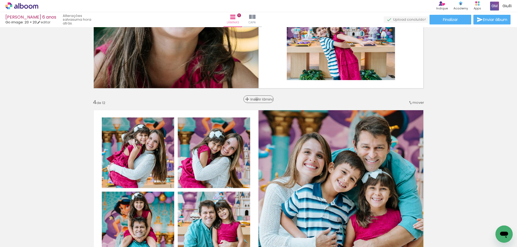
click at [257, 99] on span "Inserir lâmina" at bounding box center [260, 99] width 21 height 3
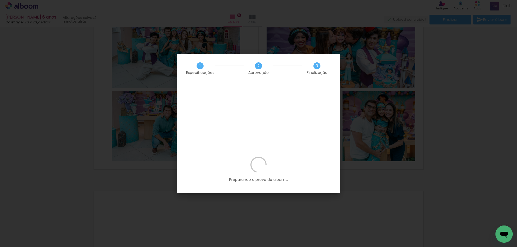
scroll to position [1696, 0]
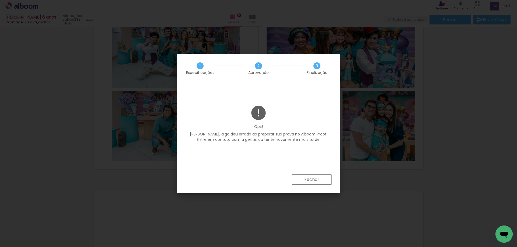
scroll to position [1696, 0]
click at [0, 0] on slot "Fechar" at bounding box center [0, 0] width 0 height 0
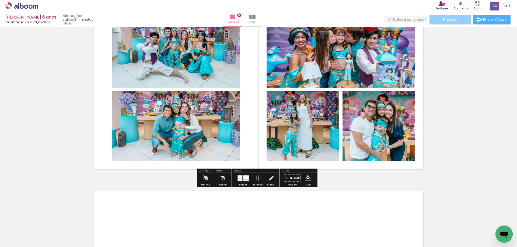
click at [443, 19] on span "Finalizar" at bounding box center [450, 20] width 15 height 4
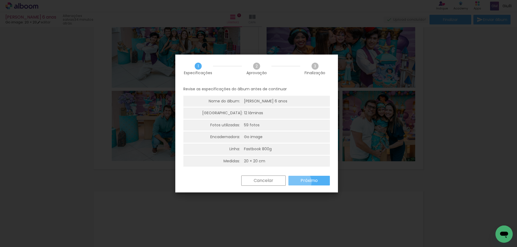
click at [298, 182] on paper-button "Próximo" at bounding box center [308, 181] width 41 height 10
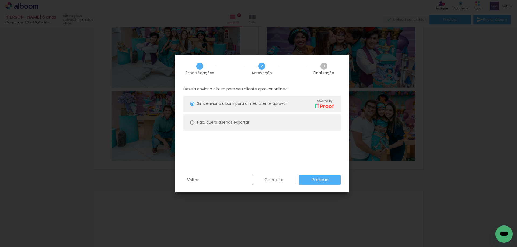
click at [304, 180] on paper-button "Próximo" at bounding box center [319, 180] width 41 height 10
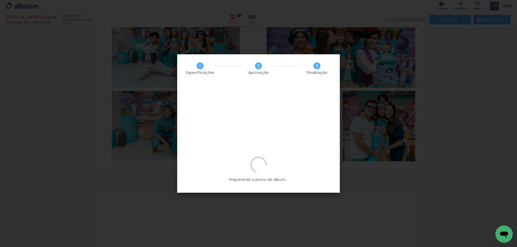
scroll to position [1696, 0]
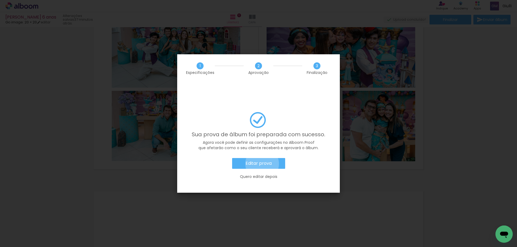
click at [0, 0] on slot "Editar prova" at bounding box center [0, 0] width 0 height 0
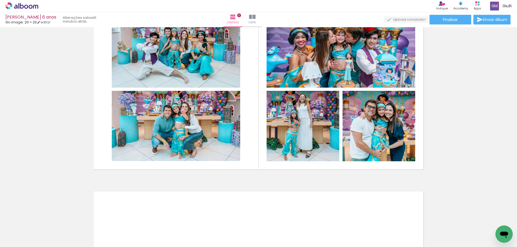
scroll to position [1696, 0]
